Goal: Check status: Check status

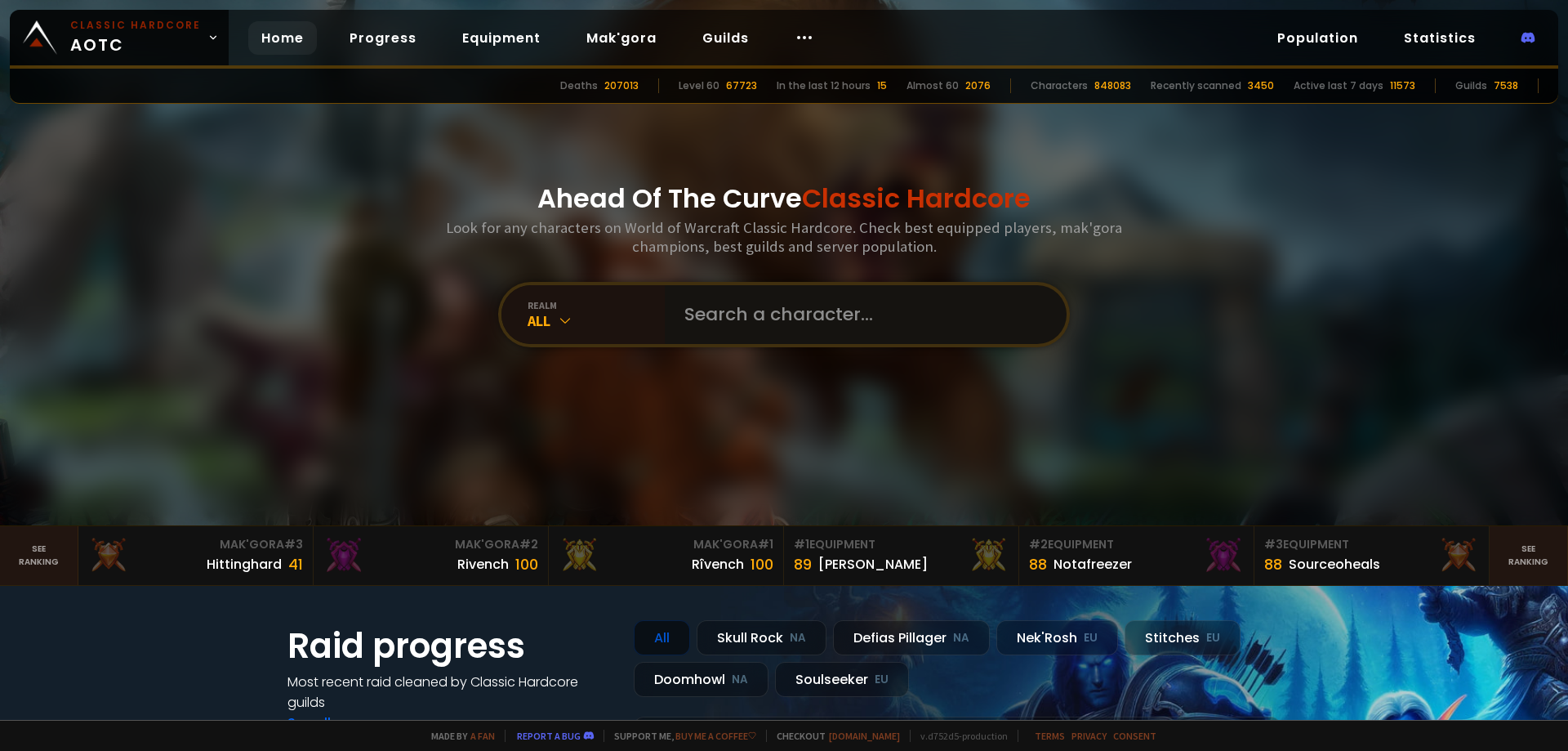
click at [795, 322] on input "text" at bounding box center [861, 315] width 373 height 59
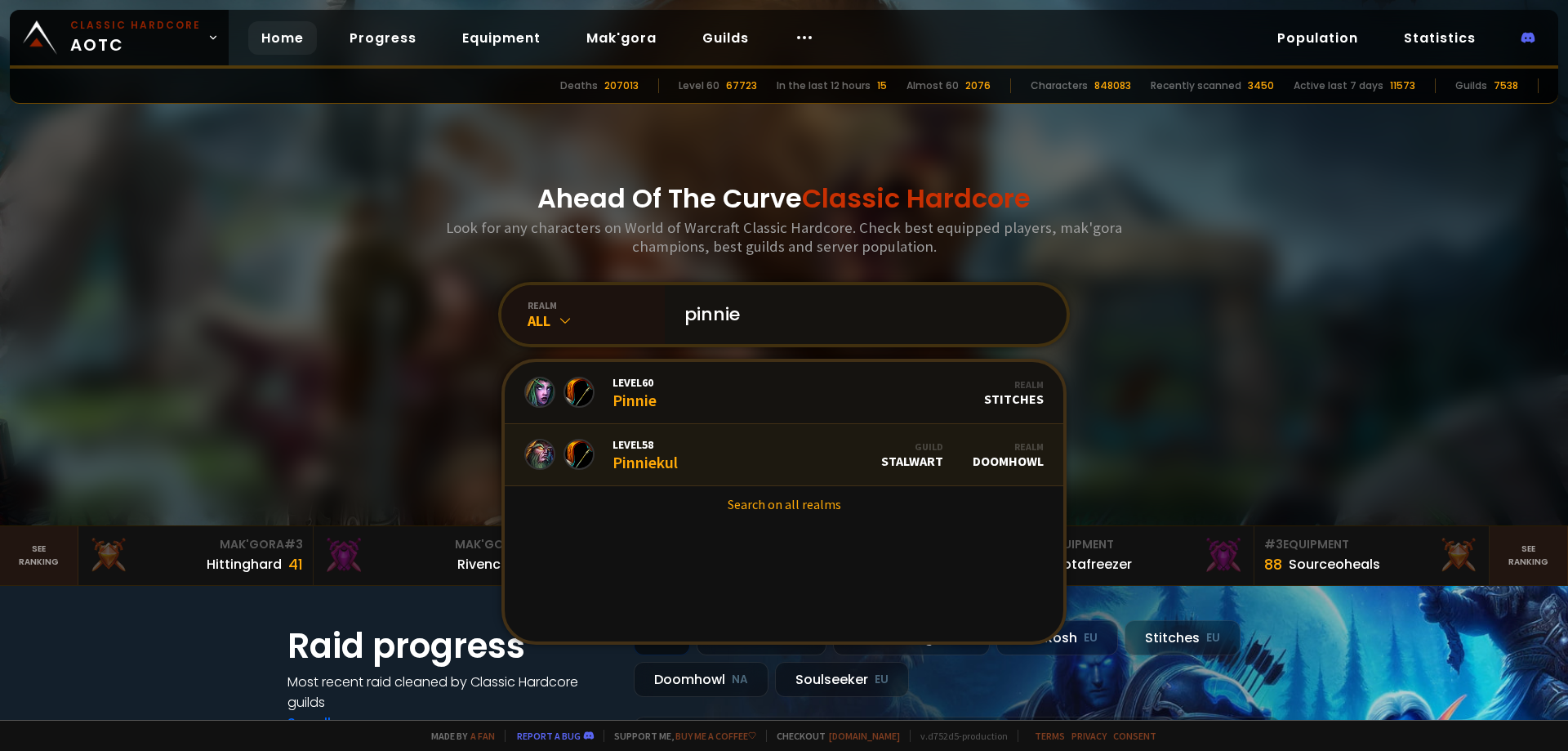
type input "pinnie"
click at [698, 444] on link "Level 58 Pinniekul Guild Stalwart Realm Doomhowl" at bounding box center [784, 454] width 559 height 62
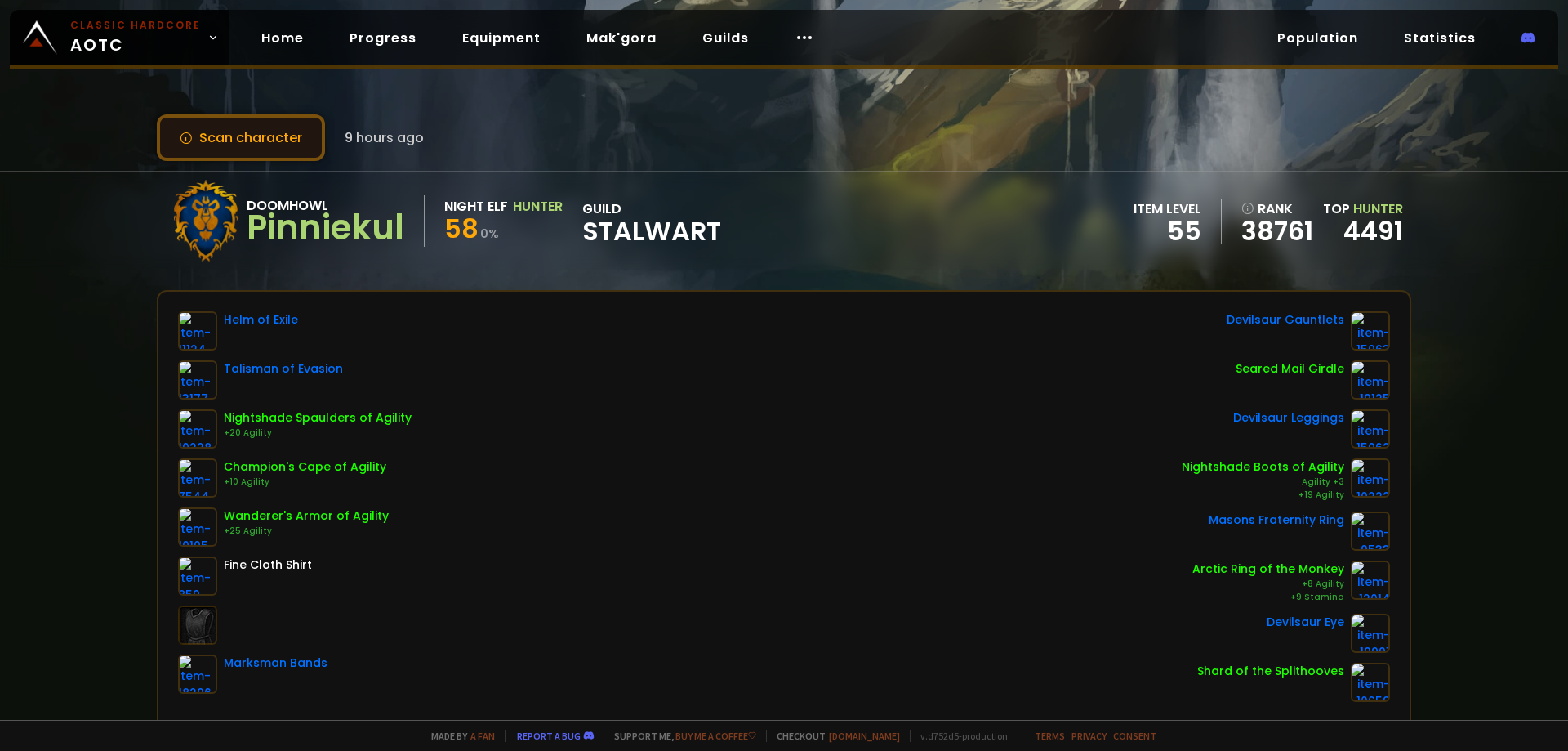
click at [235, 139] on button "Scan character" at bounding box center [240, 137] width 168 height 47
